Goal: Obtain resource: Download file/media

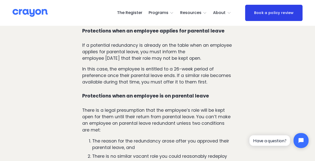
scroll to position [571, 0]
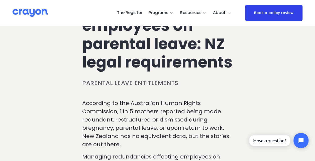
scroll to position [0, 0]
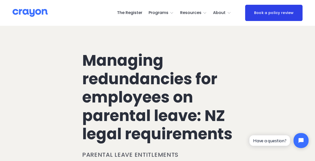
click at [0, 0] on span "About Us" at bounding box center [0, 0] width 0 height 0
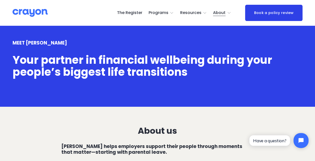
click at [0, 0] on span "Nest: Baby Prep" at bounding box center [0, 0] width 0 height 0
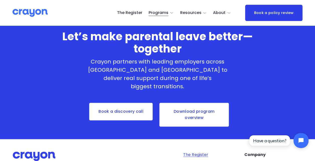
scroll to position [1320, 0]
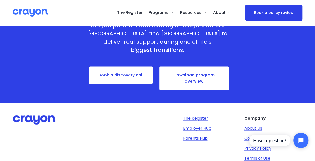
click at [199, 66] on link "Download program overview" at bounding box center [194, 78] width 70 height 25
